Goal: Information Seeking & Learning: Learn about a topic

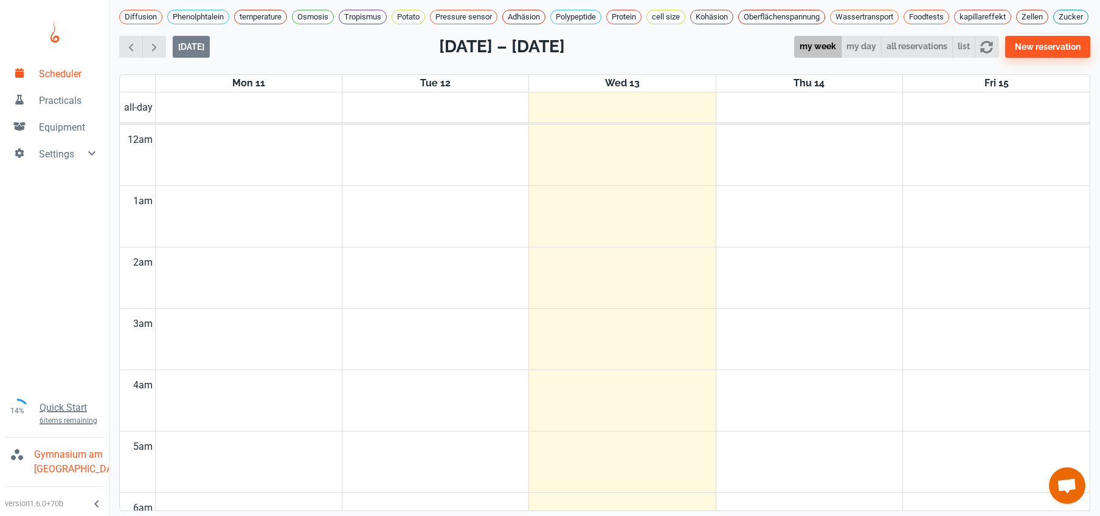
scroll to position [492, 0]
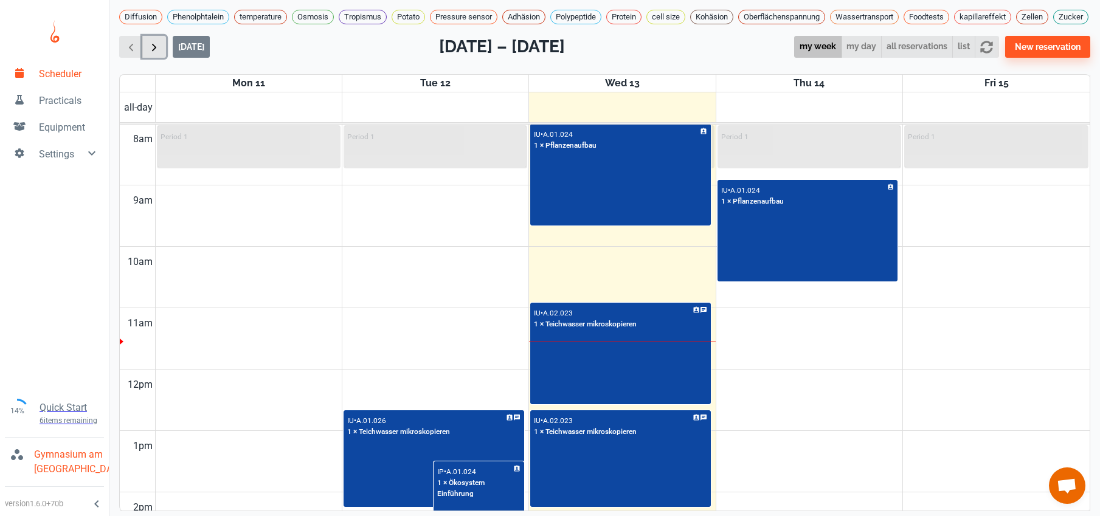
click at [158, 54] on span "button" at bounding box center [154, 47] width 13 height 13
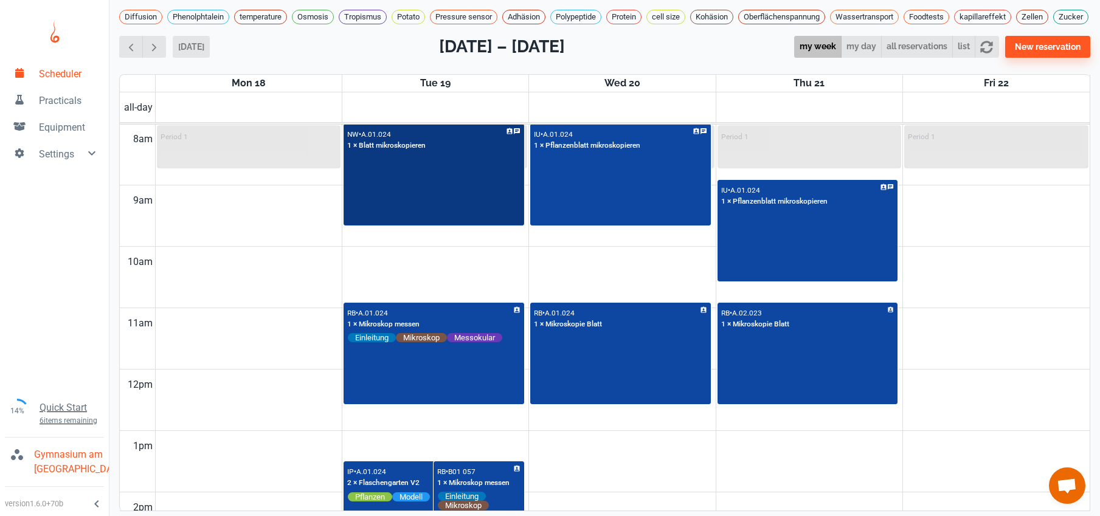
click at [387, 202] on div "NW • A.01.024 1 × Blatt mikroskopieren" at bounding box center [434, 175] width 178 height 100
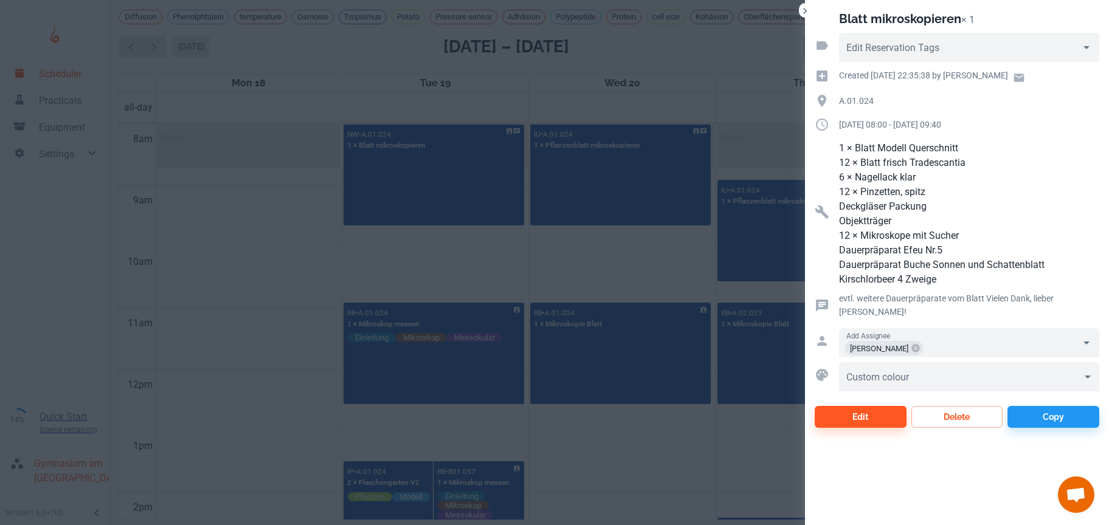
click at [202, 254] on div at bounding box center [554, 262] width 1109 height 525
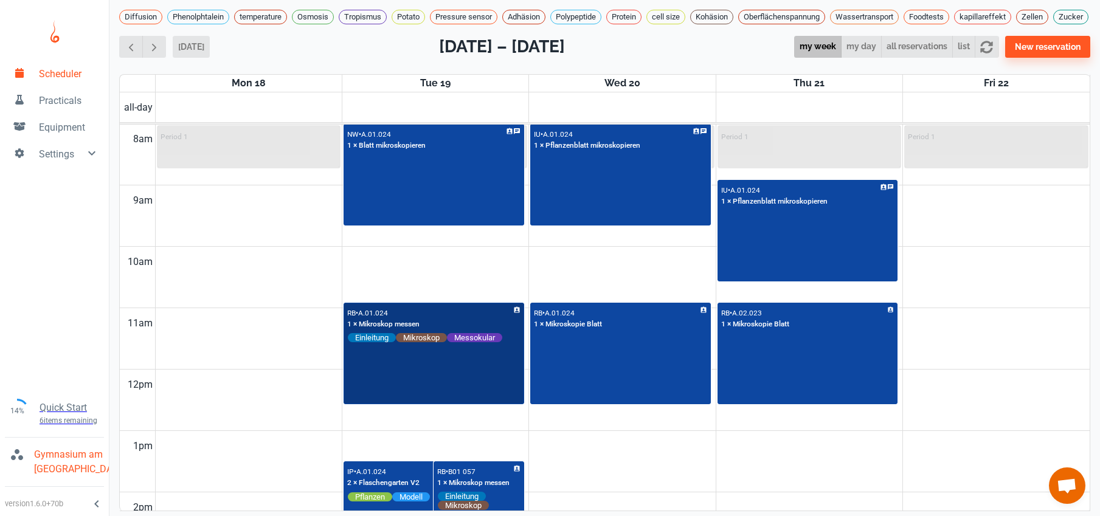
click at [437, 392] on div "RB • A.01.024 1 × Mikroskop messen Einleitung Mikroskop Messokular" at bounding box center [434, 354] width 178 height 100
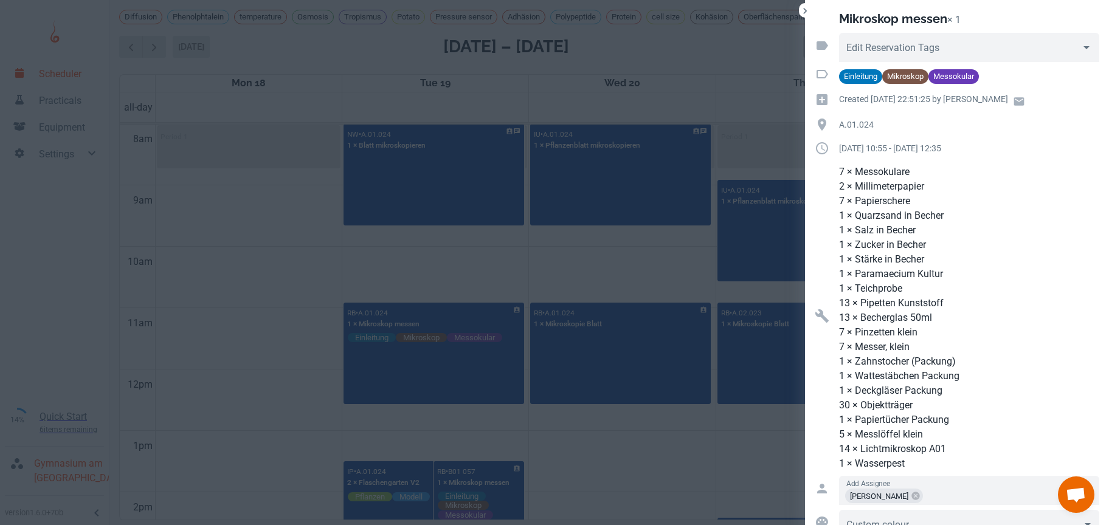
click at [236, 248] on div at bounding box center [554, 262] width 1109 height 525
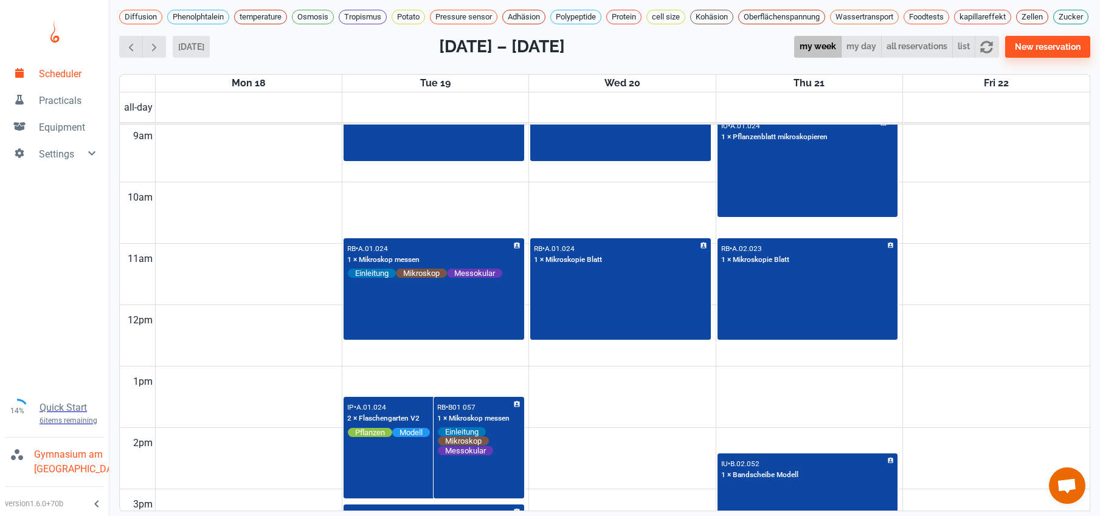
scroll to position [551, 0]
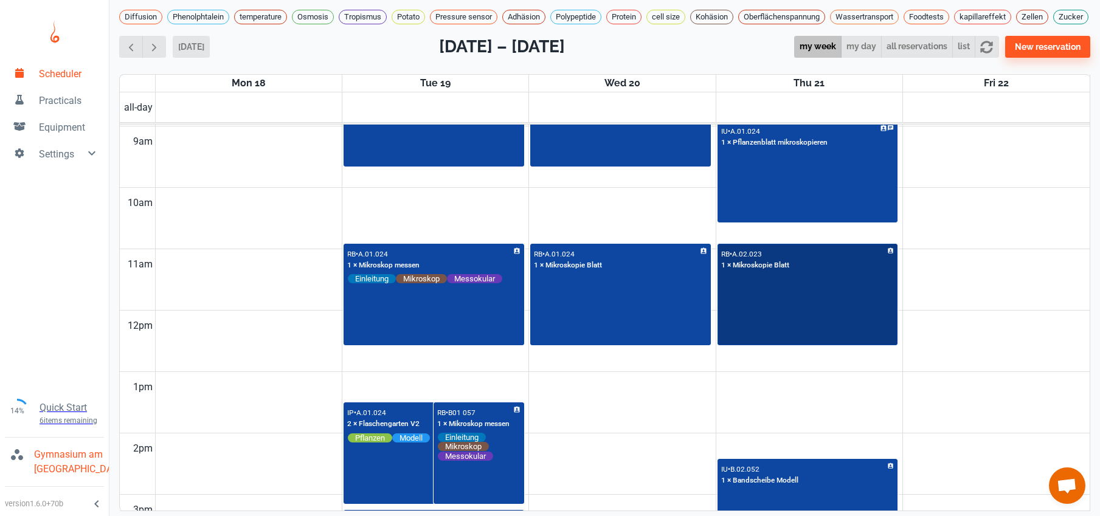
click at [815, 341] on div "RB • A.02.023 1 × Mikroskopie Blatt" at bounding box center [808, 295] width 178 height 100
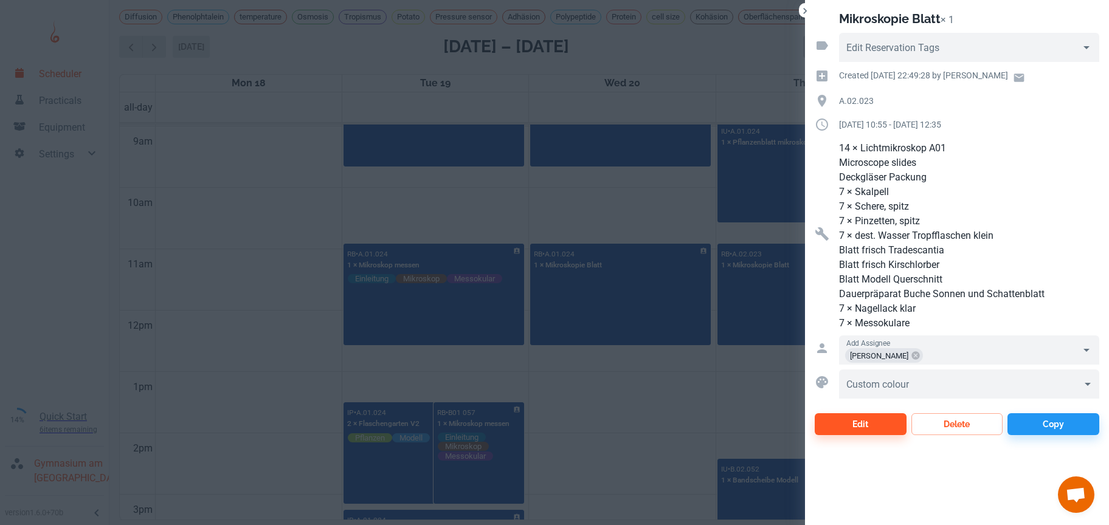
click at [632, 426] on div at bounding box center [554, 262] width 1109 height 525
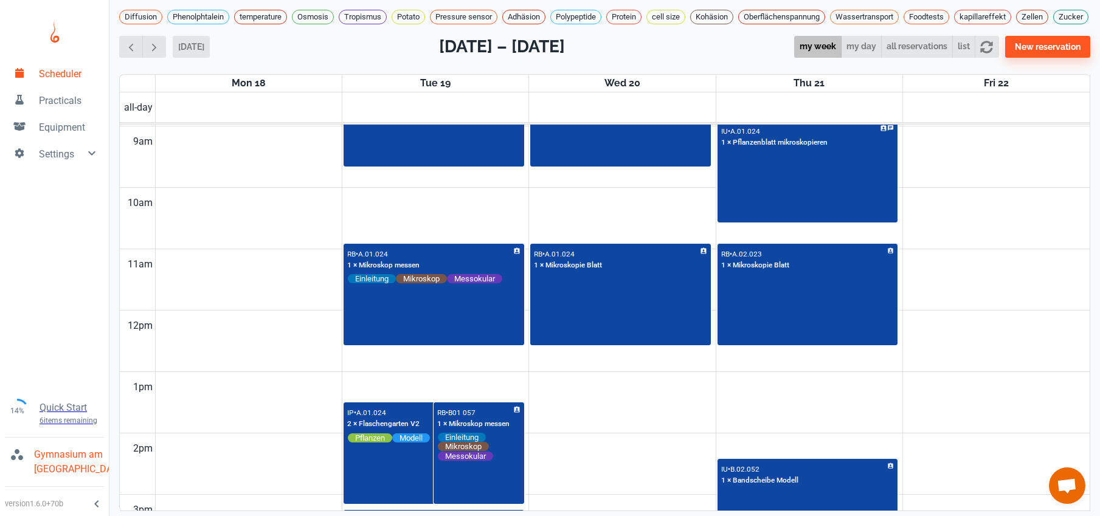
click at [632, 426] on td at bounding box center [622, 418] width 935 height 31
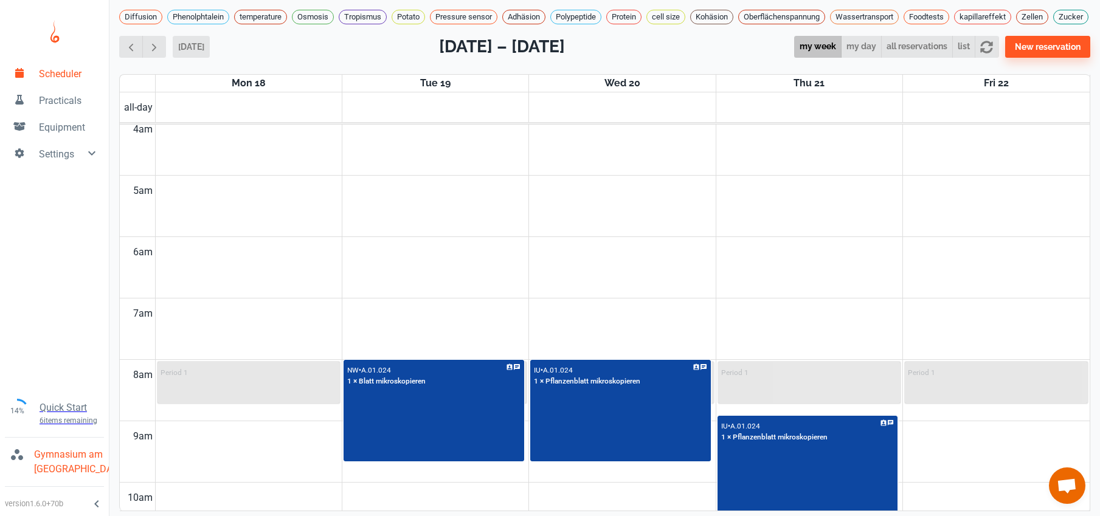
scroll to position [310, 0]
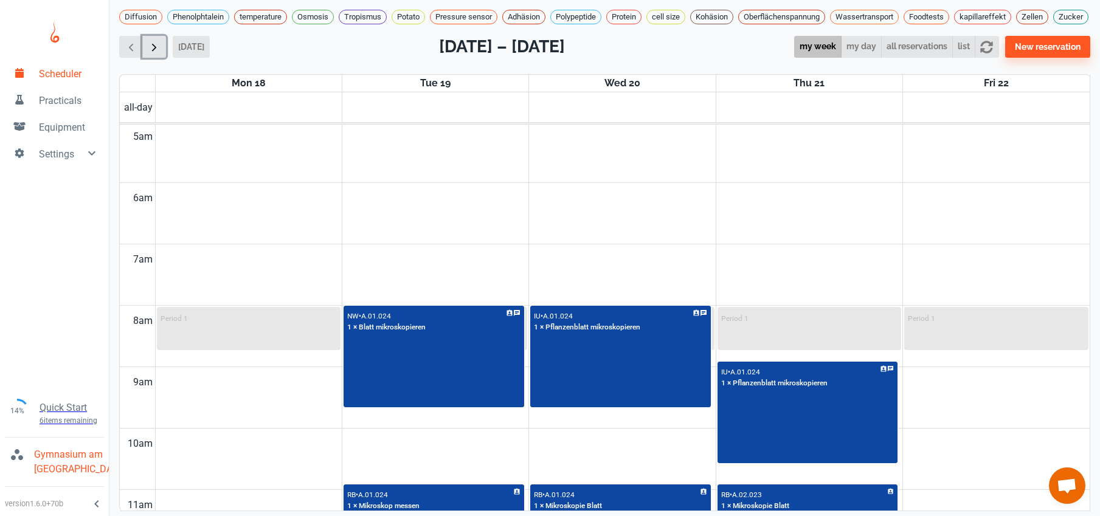
click at [152, 51] on span "button" at bounding box center [154, 47] width 13 height 13
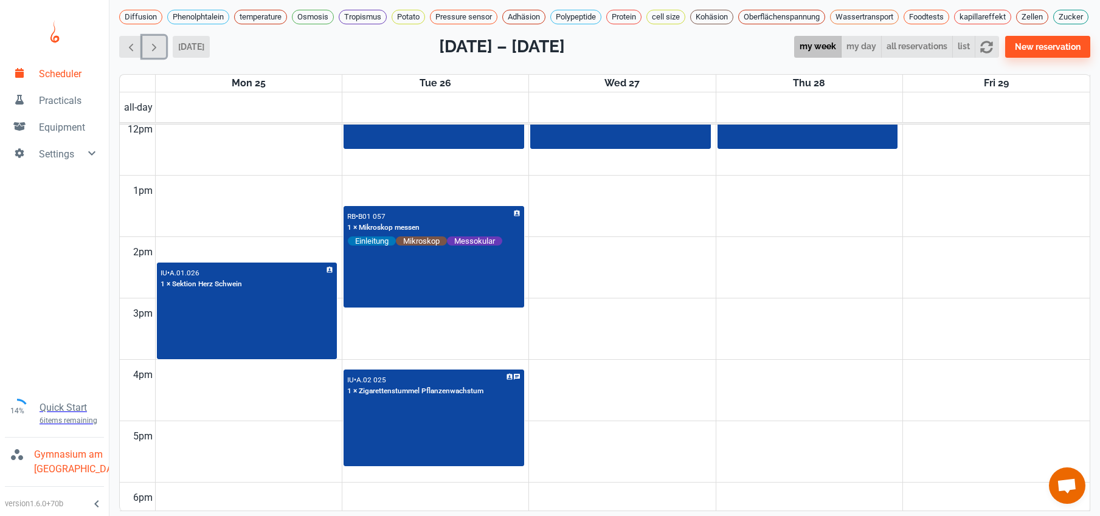
scroll to position [702, 0]
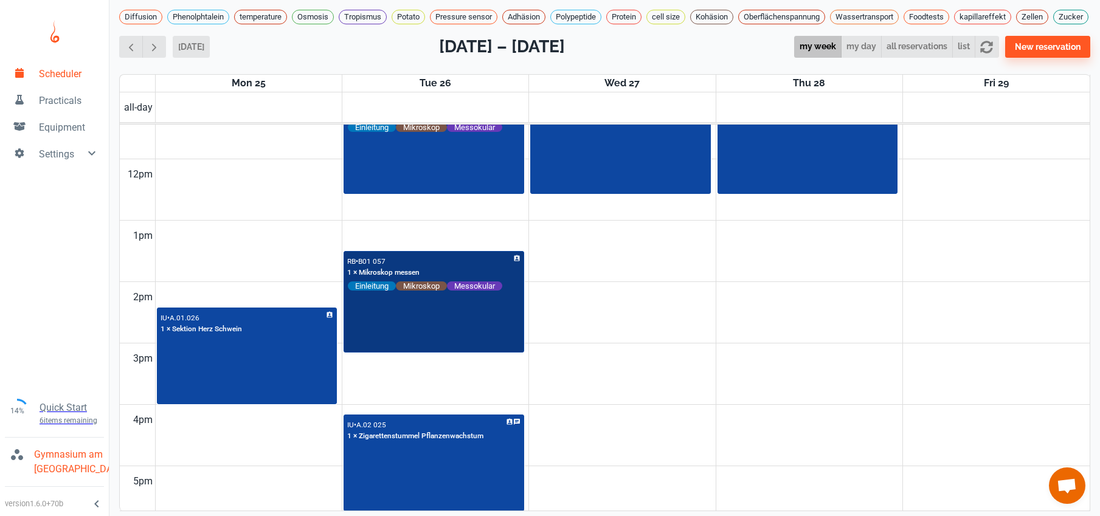
click at [391, 321] on div "RB • B01 057 1 × Mikroskop messen Einleitung Mikroskop Messokular" at bounding box center [434, 302] width 178 height 100
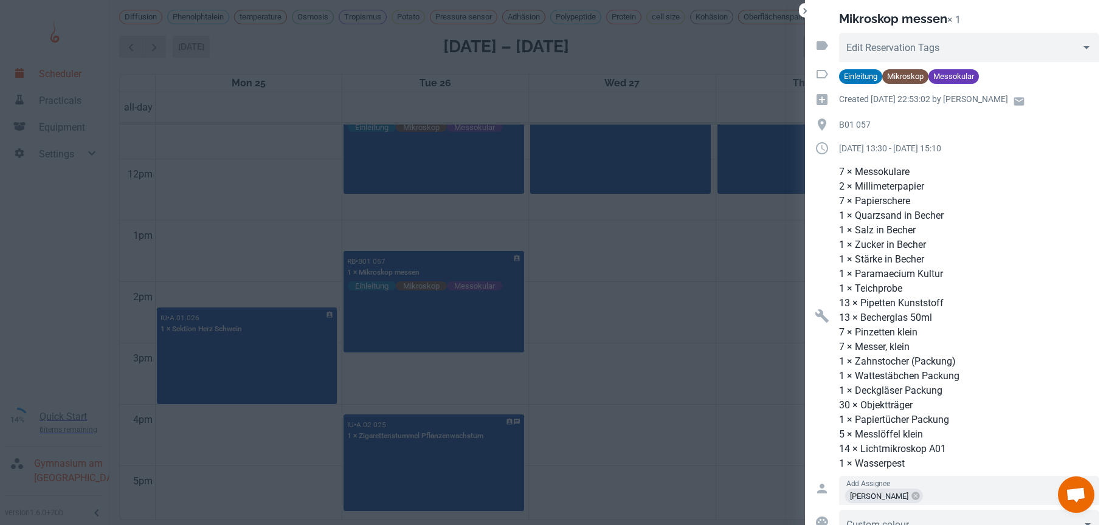
click at [229, 230] on div at bounding box center [554, 262] width 1109 height 525
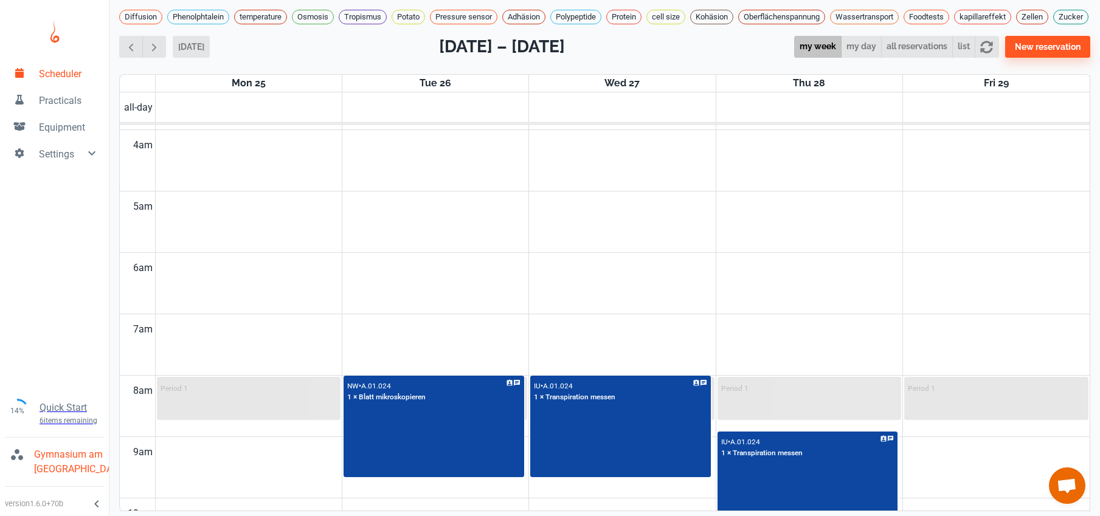
scroll to position [238, 0]
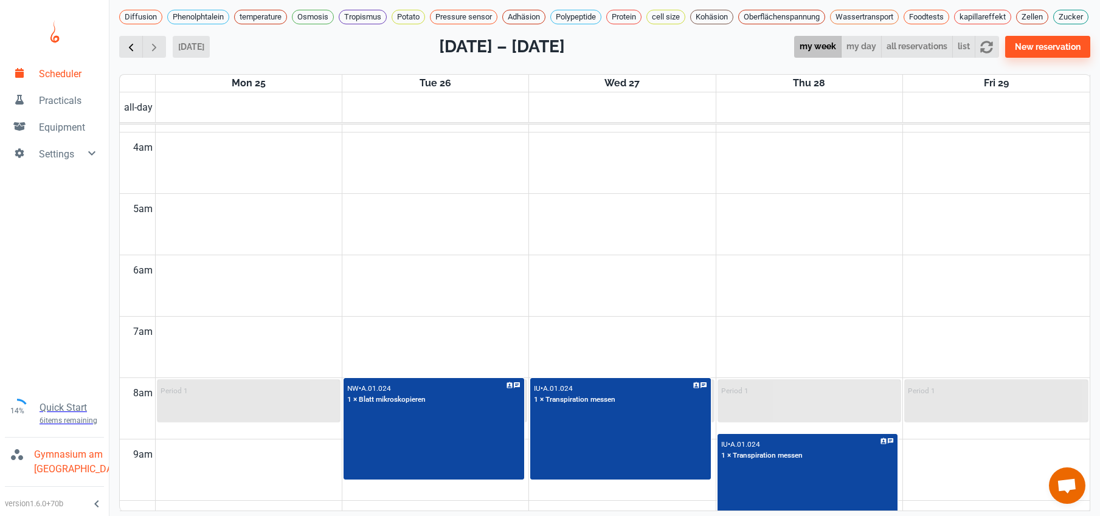
click at [130, 41] on span "button" at bounding box center [131, 47] width 13 height 13
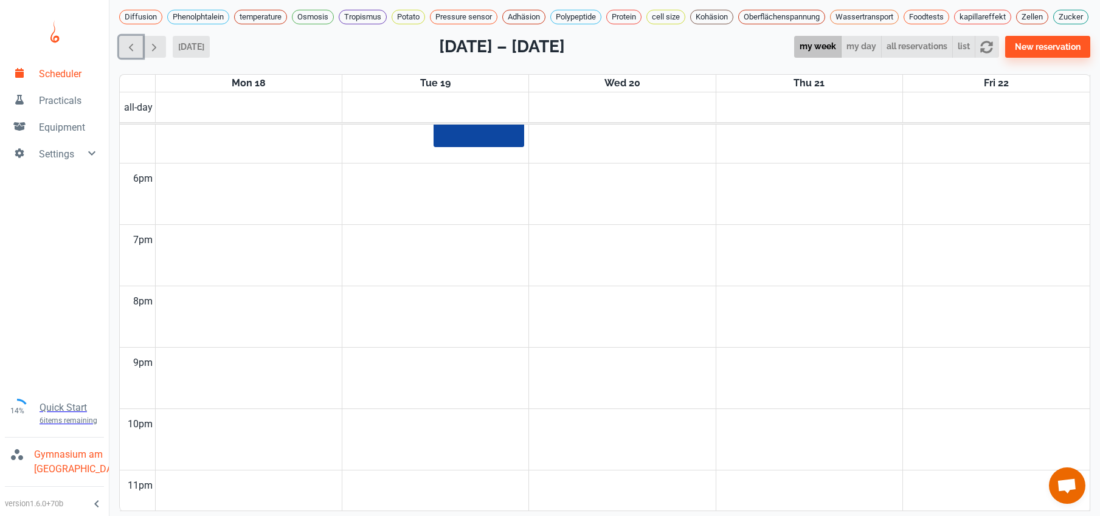
scroll to position [1078, 0]
click at [150, 46] on span "button" at bounding box center [154, 47] width 13 height 13
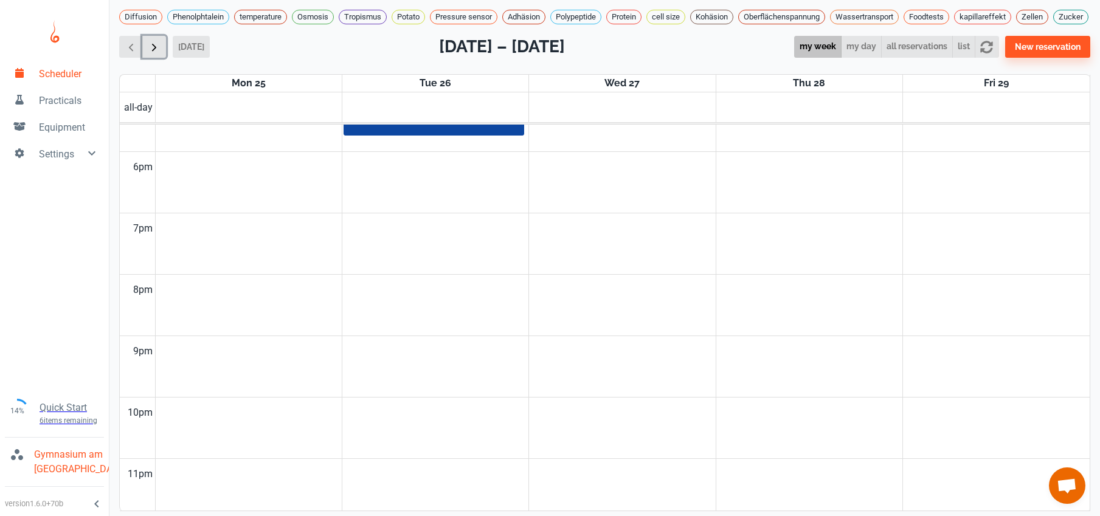
scroll to position [492, 0]
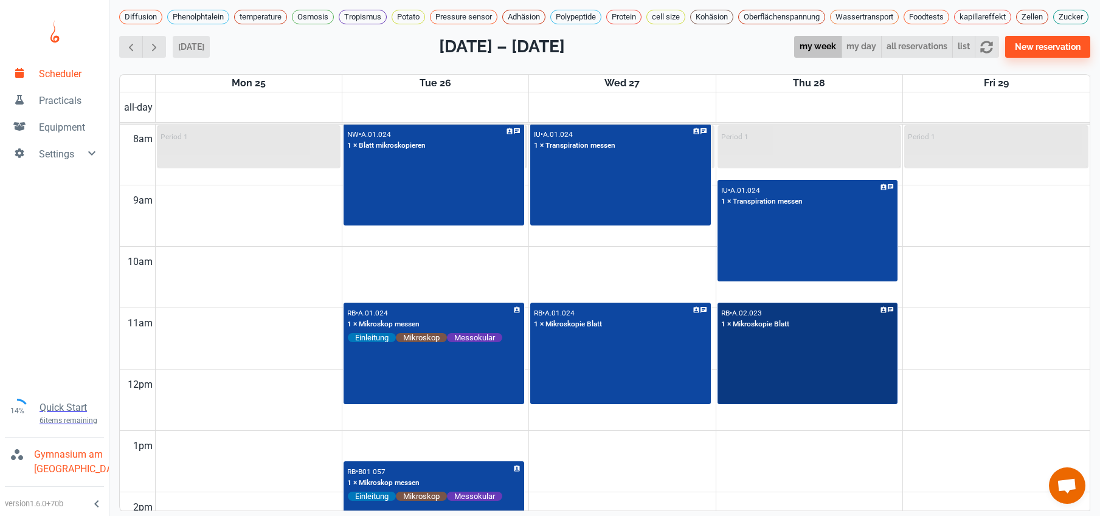
click at [771, 376] on div "RB • A.02.023 1 × Mikroskopie Blatt" at bounding box center [808, 354] width 178 height 100
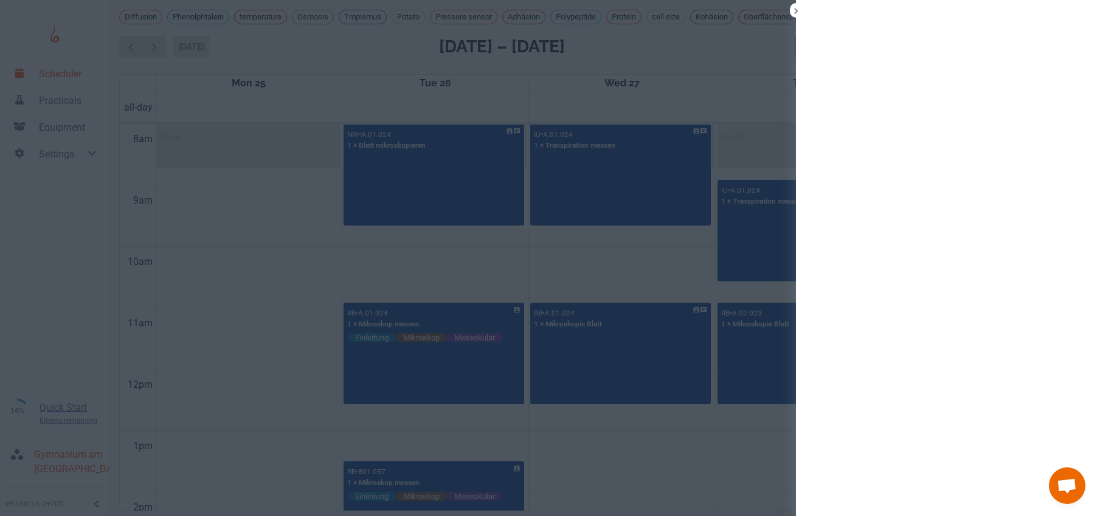
scroll to position [4, 0]
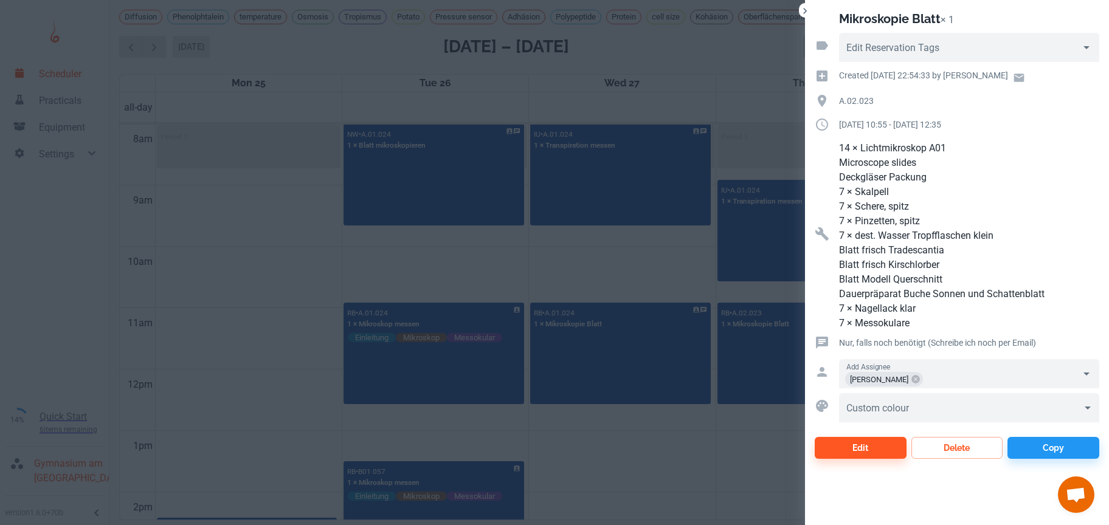
click at [667, 458] on div at bounding box center [554, 262] width 1109 height 525
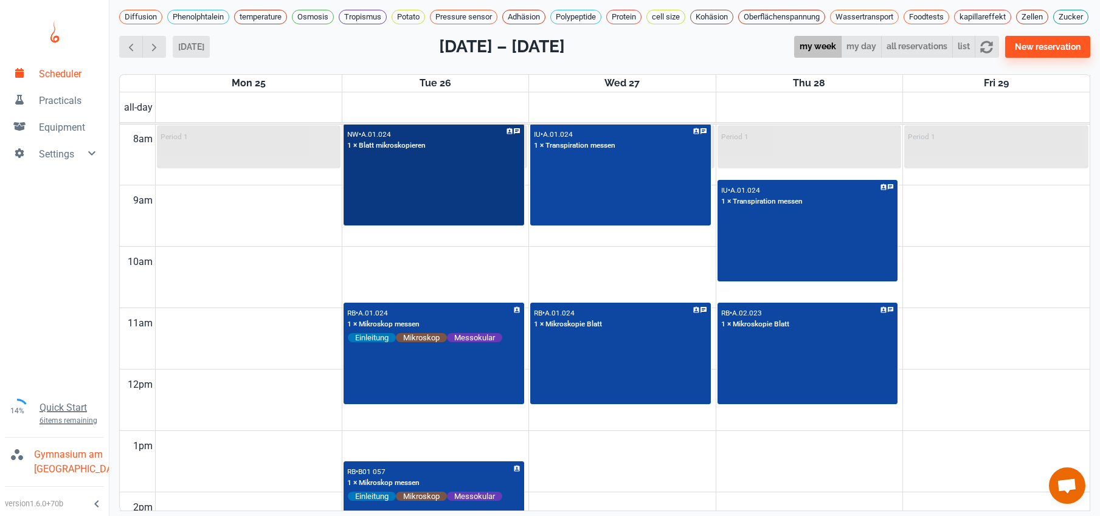
click at [468, 203] on div "NW • A.01.024 1 × Blatt mikroskopieren" at bounding box center [434, 175] width 178 height 100
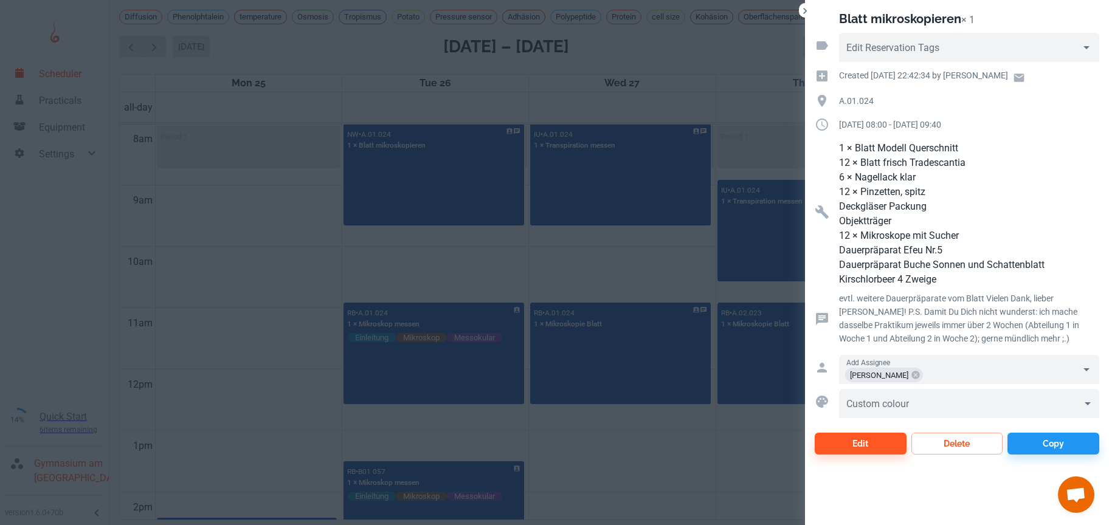
click at [255, 263] on div at bounding box center [554, 262] width 1109 height 525
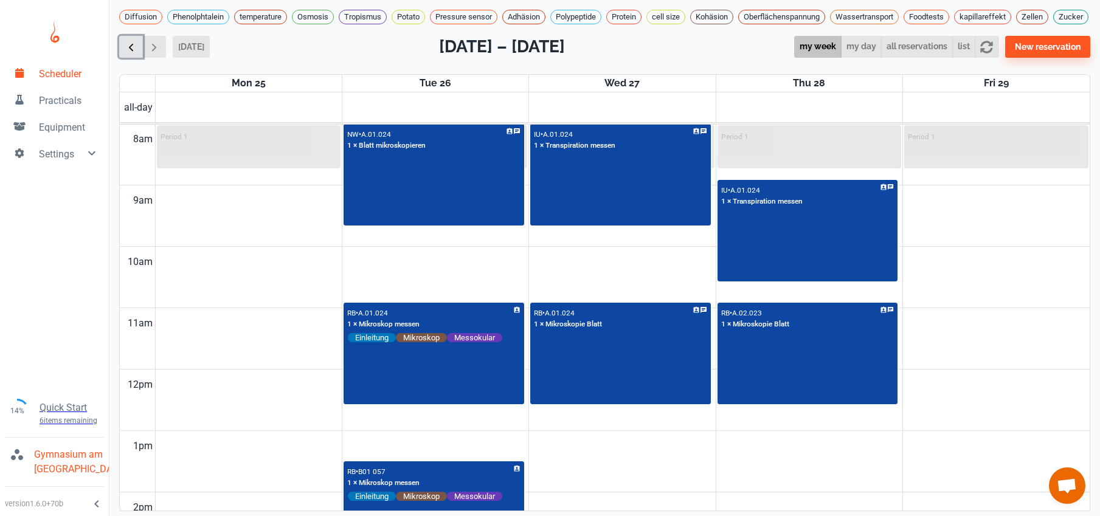
click at [129, 53] on span "button" at bounding box center [131, 47] width 13 height 13
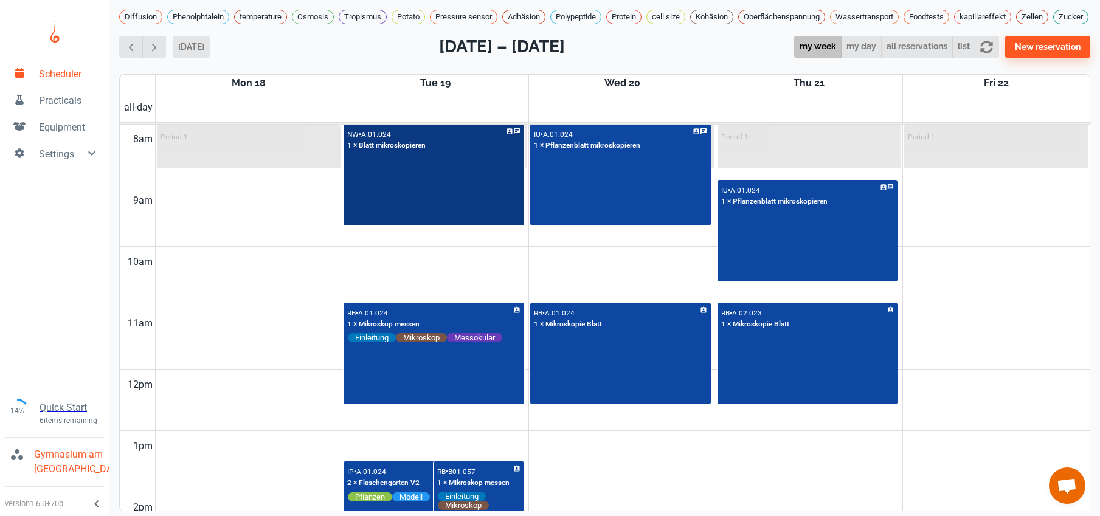
click at [433, 187] on div "NW • A.01.024 1 × Blatt mikroskopieren" at bounding box center [434, 175] width 178 height 100
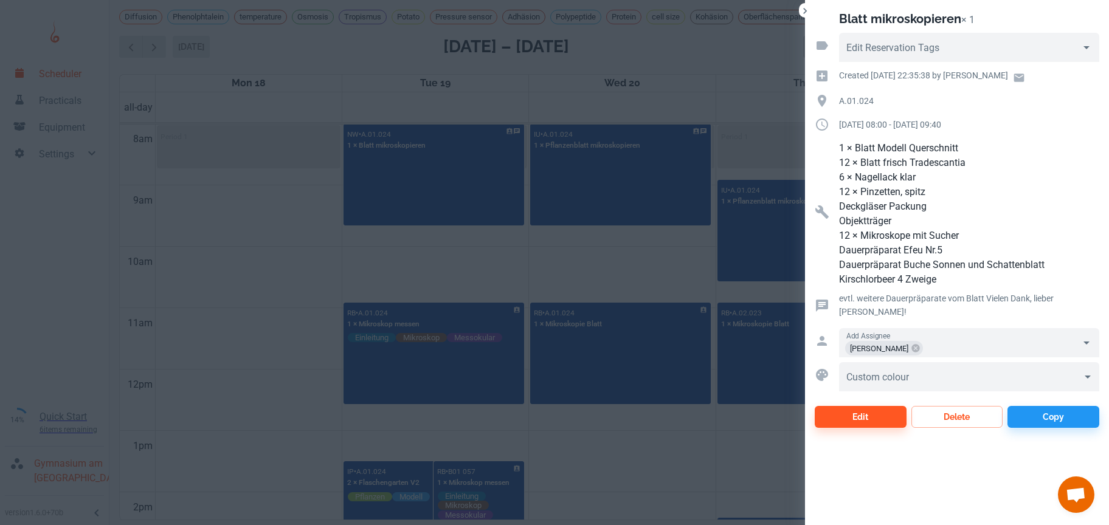
click at [496, 265] on div at bounding box center [554, 262] width 1109 height 525
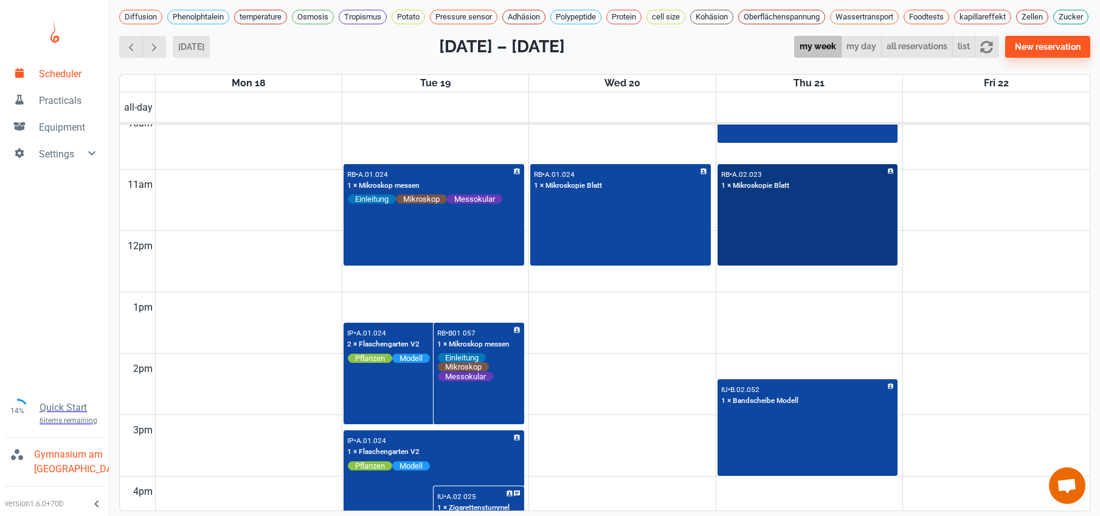
scroll to position [666, 0]
